Goal: Entertainment & Leisure: Consume media (video, audio)

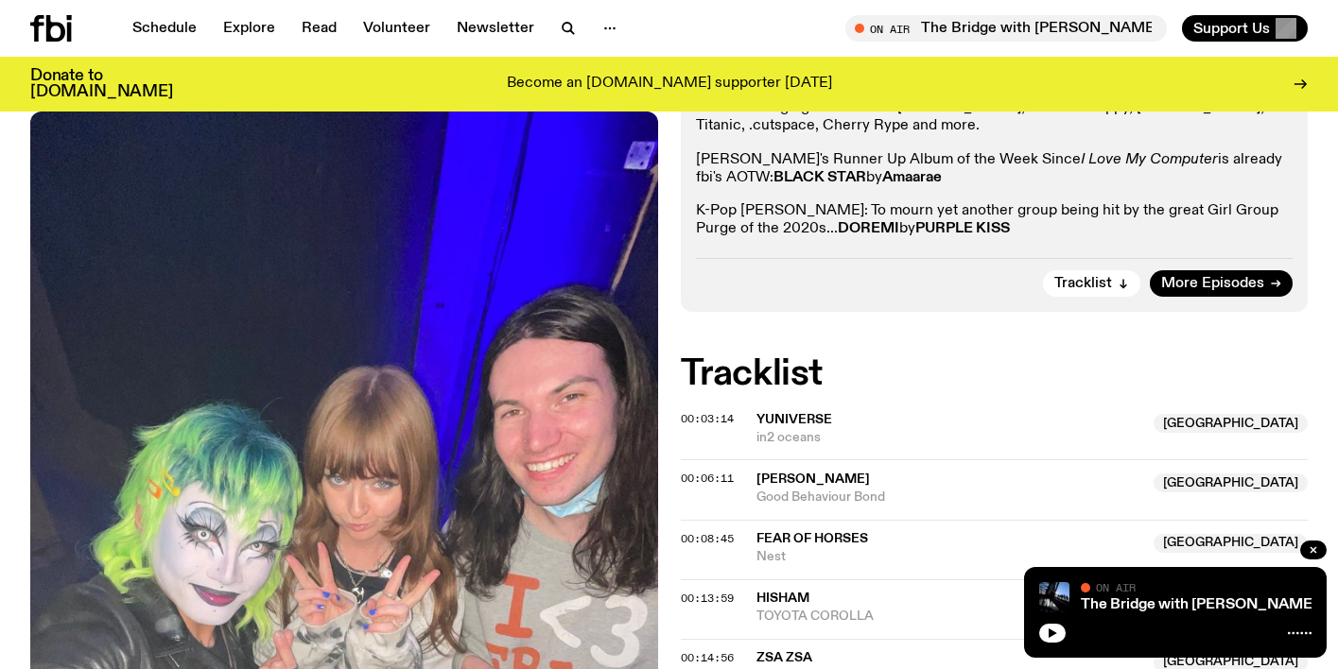
scroll to position [451, 0]
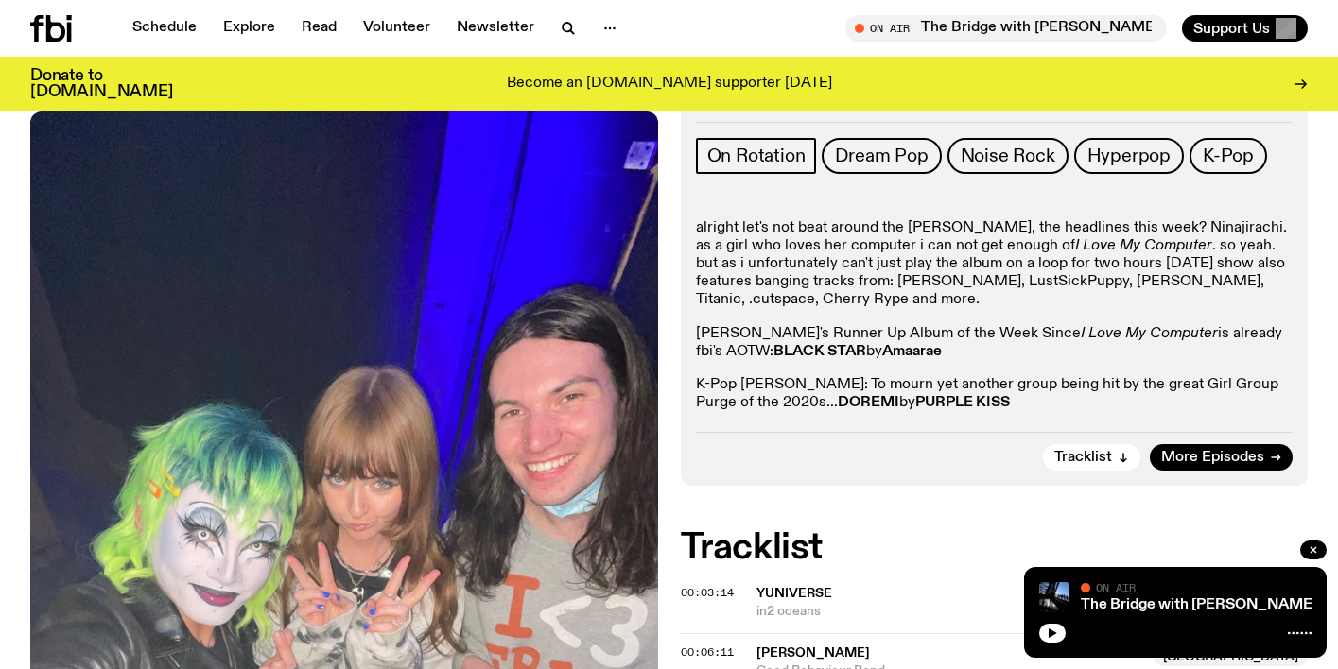
click at [55, 38] on icon at bounding box center [55, 28] width 19 height 26
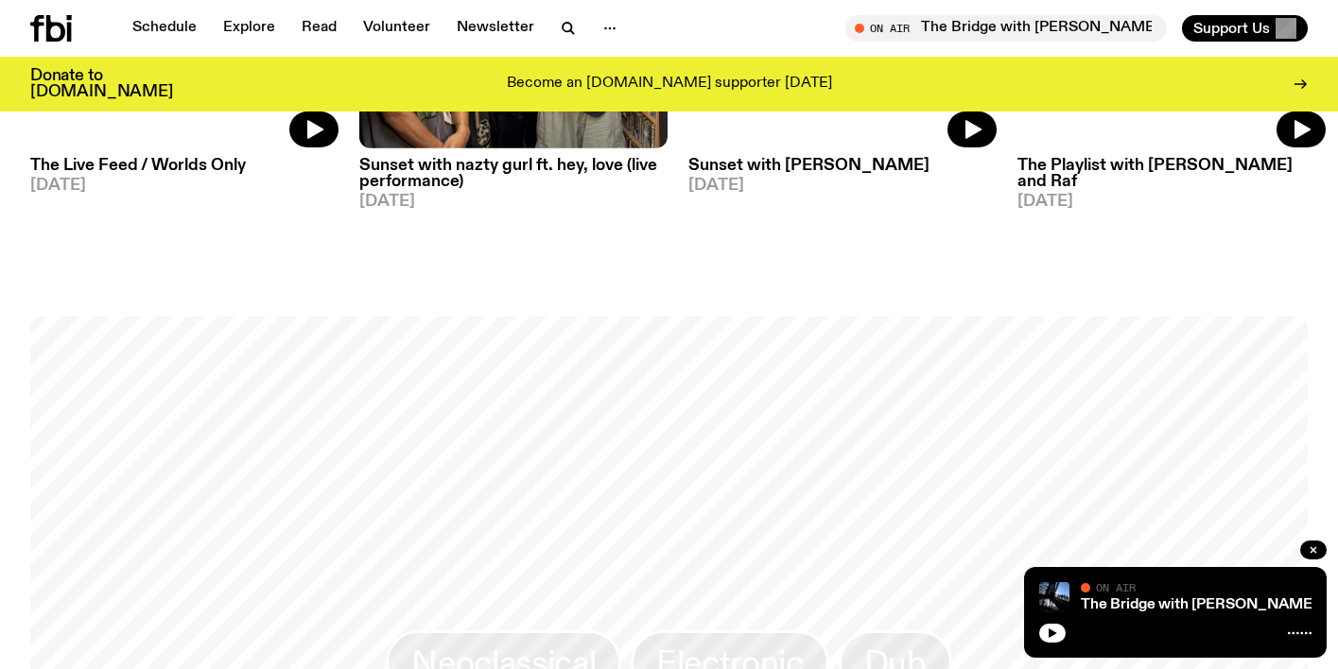
scroll to position [1289, 0]
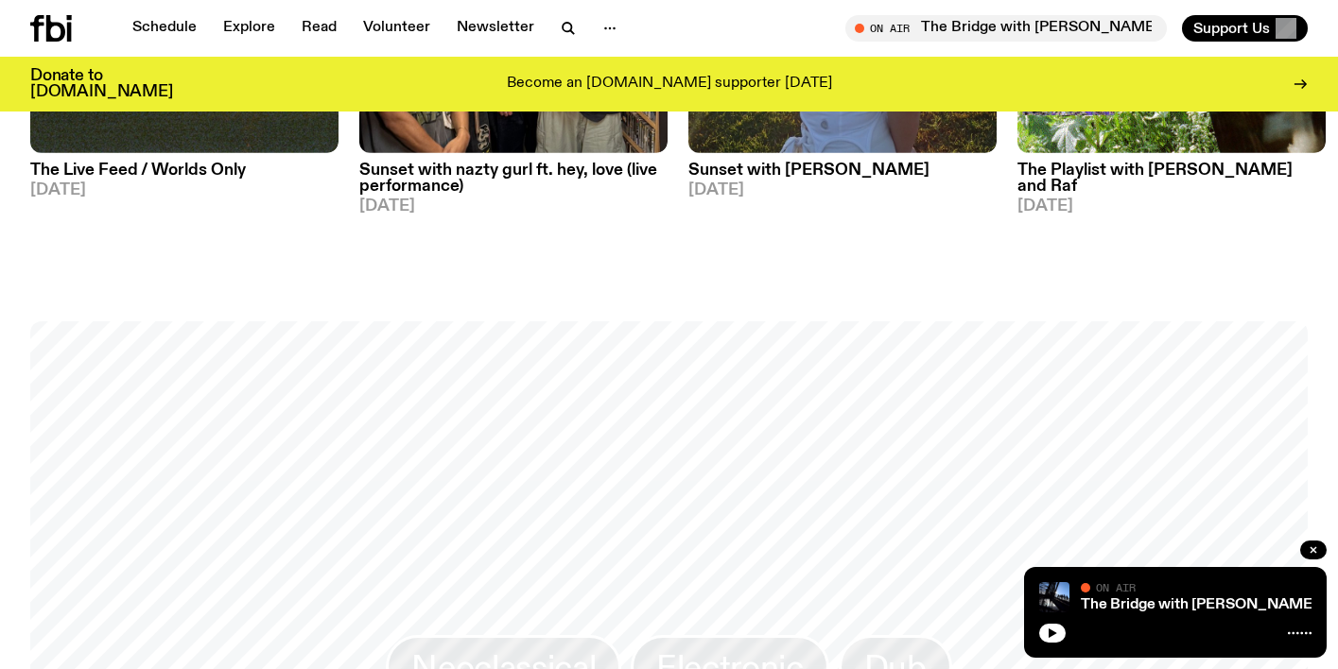
click at [1090, 171] on h3 "The Playlist with [PERSON_NAME] and Raf" at bounding box center [1171, 179] width 308 height 32
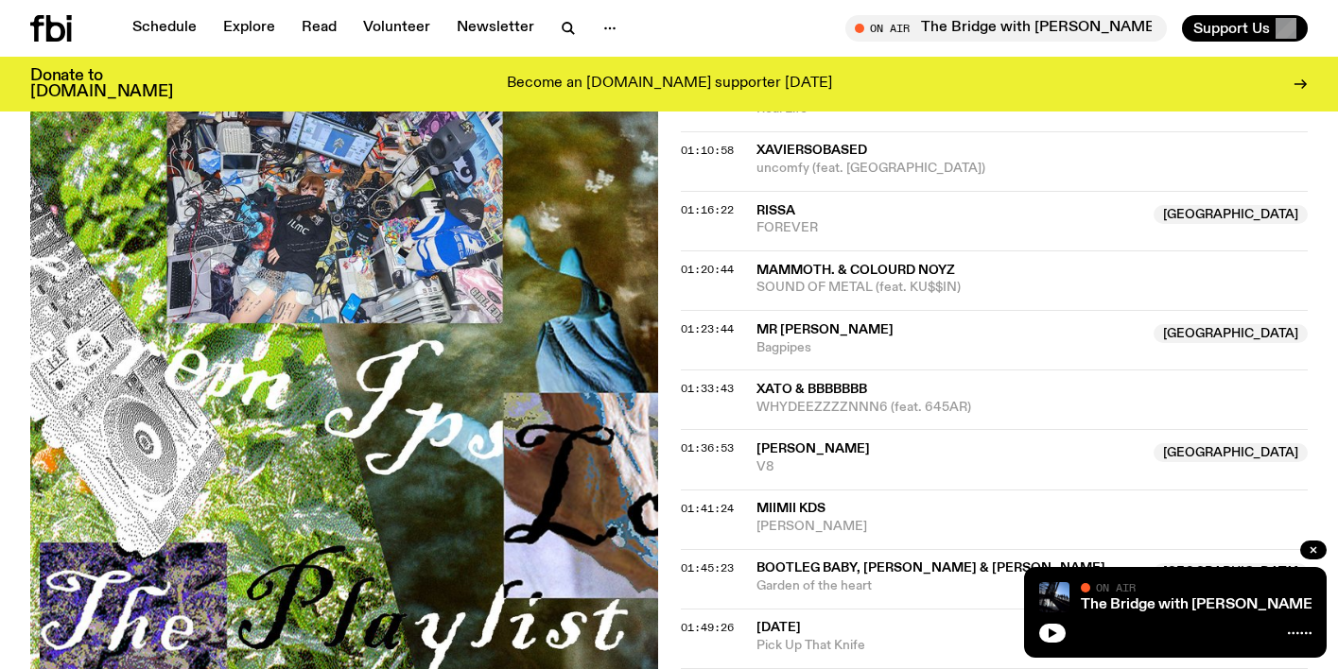
scroll to position [1654, 0]
click at [71, 43] on div "Schedule Explore Read Volunteer Newsletter On Air The Bridge with [PERSON_NAME]…" at bounding box center [669, 28] width 1338 height 57
click at [69, 41] on icon at bounding box center [69, 32] width 5 height 19
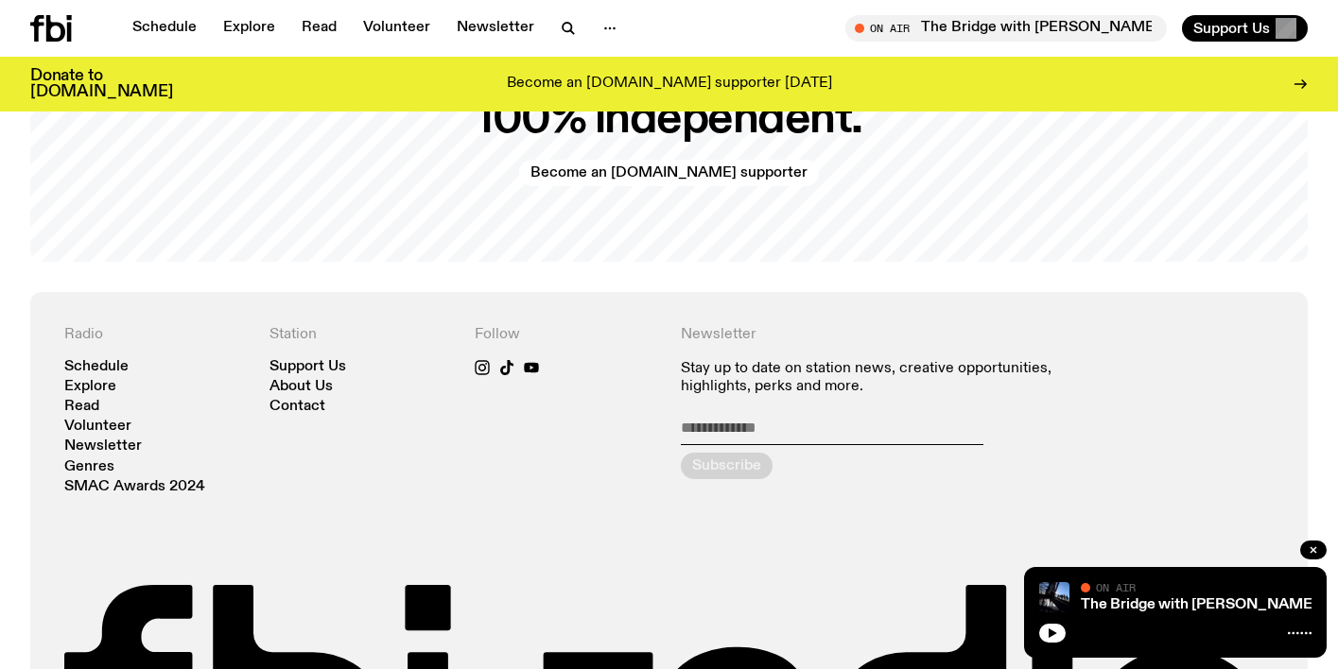
scroll to position [4093, 0]
